Goal: Find specific page/section: Find specific page/section

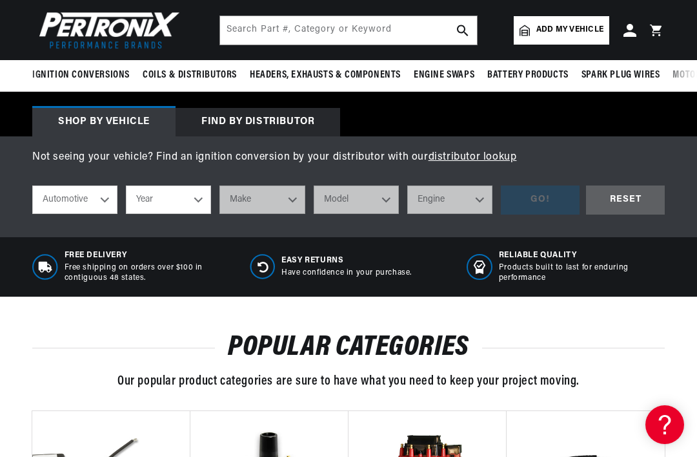
scroll to position [0, 391]
click at [186, 200] on select "Year [DATE] 2023 2022 2021 2020 2019 2018 2017 2016 2015 2014 2013 2012 2011 20…" at bounding box center [168, 199] width 85 height 28
select select "1968"
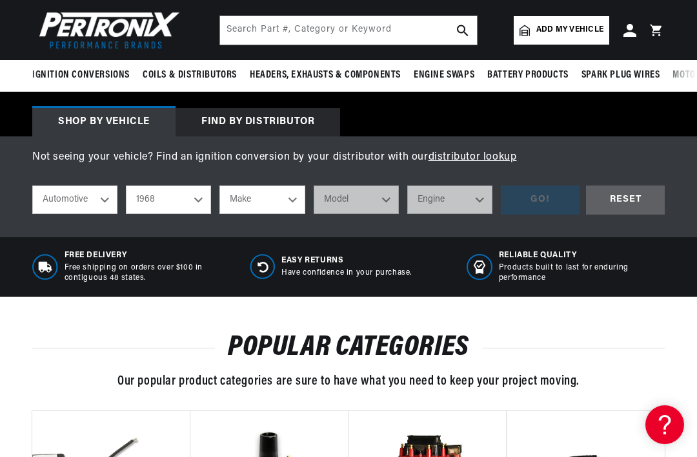
click at [263, 201] on select "Make Alfa Romeo American Motors Aston [PERSON_NAME][GEOGRAPHIC_DATA] [PERSON_NA…" at bounding box center [262, 199] width 85 height 28
select select "Ford"
click at [369, 192] on select "Model Bronco Country Sedan Country Squire Custom Custom 500 F-100 F-250 F-350 […" at bounding box center [356, 199] width 85 height 28
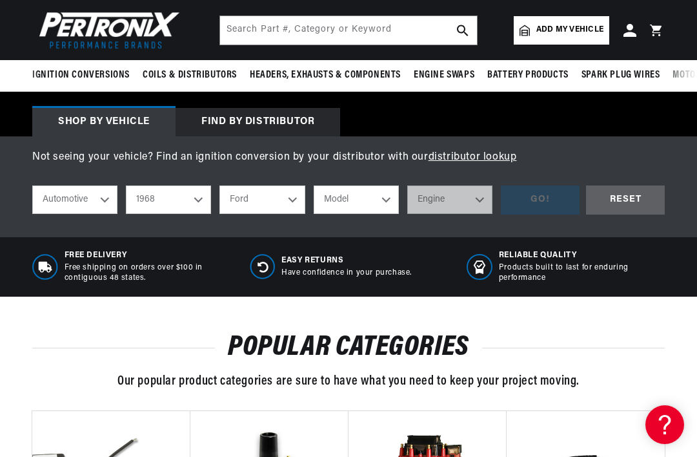
select select "Mustang"
click at [470, 196] on select "Engine 4.1L 4.3L 5.8L 200cid / 3.3L 289cid / 4.7L 302cid / 5.0L 351W 390cid / 6…" at bounding box center [449, 199] width 85 height 28
select select "289cid-4.7L"
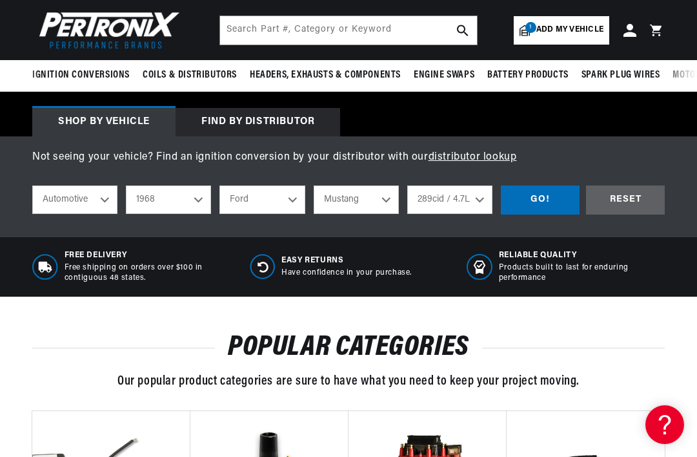
click at [472, 196] on select "4.1L 4.3L 5.8L 200cid / 3.3L 289cid / 4.7L 302cid / 5.0L 351W 390cid / 6.4L 427…" at bounding box center [449, 199] width 85 height 28
select select "302cid-5.0L"
click at [550, 198] on div "GO!" at bounding box center [540, 199] width 79 height 29
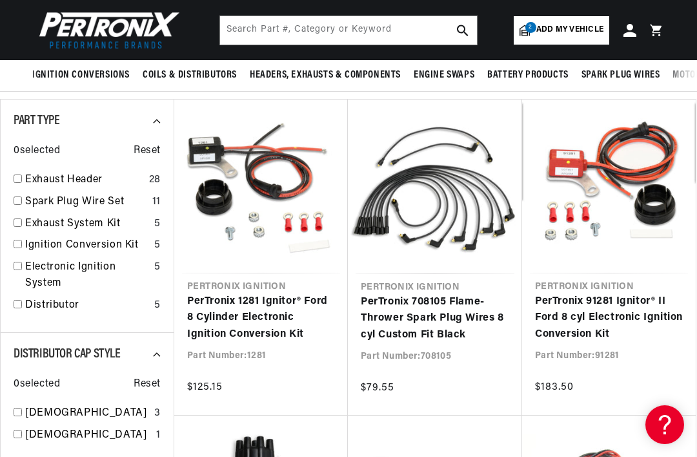
scroll to position [0, 391]
